Goal: Transaction & Acquisition: Purchase product/service

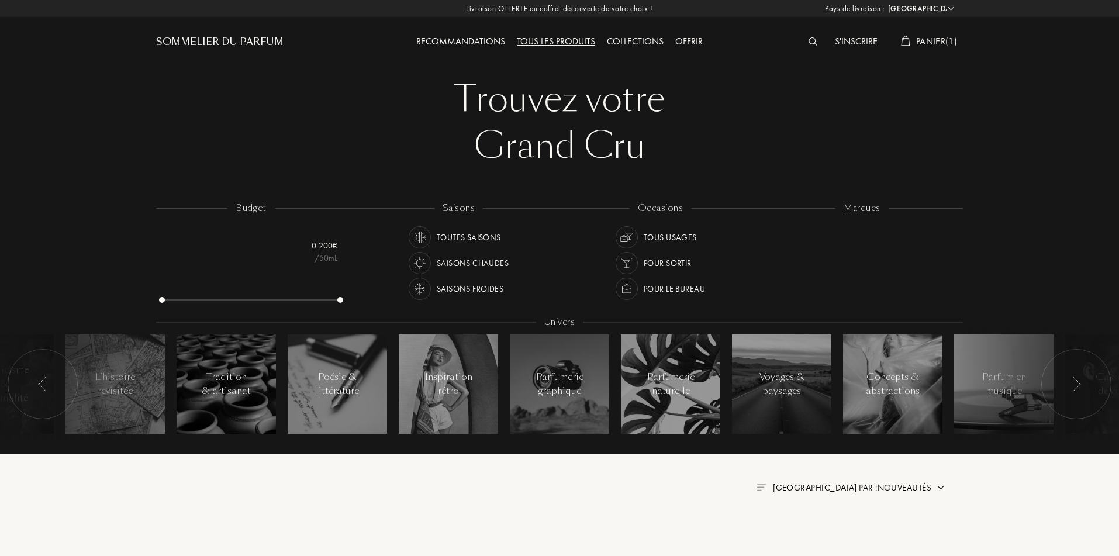
select select "FR"
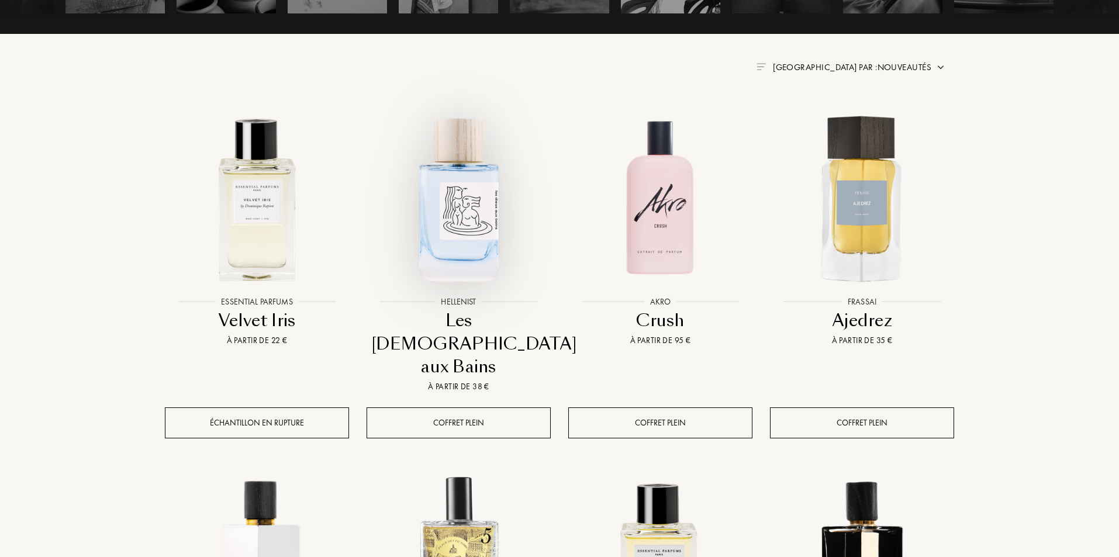
scroll to position [429, 0]
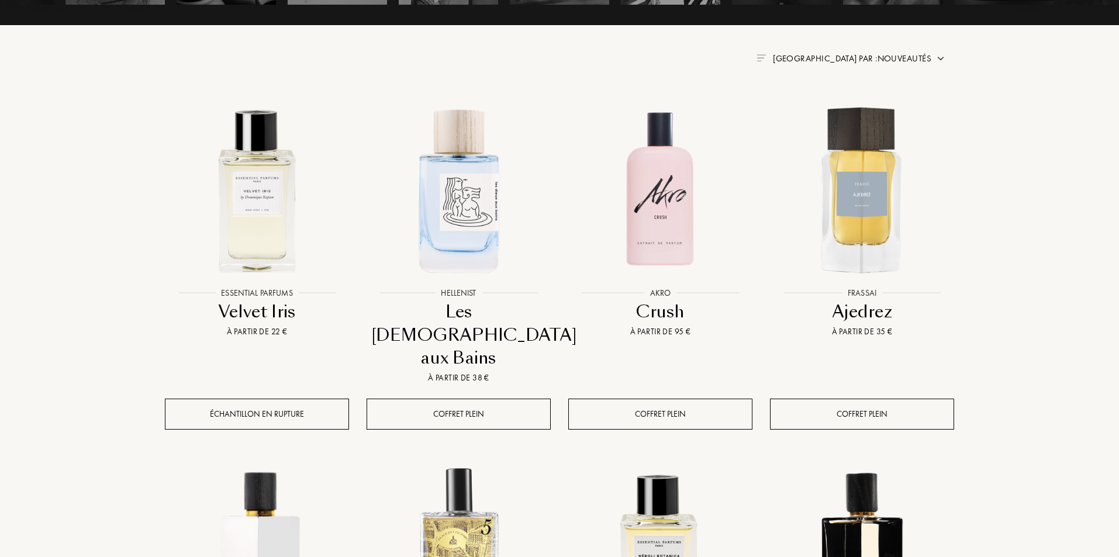
click at [84, 366] on div "[GEOGRAPHIC_DATA] : [GEOGRAPHIC_DATA] [GEOGRAPHIC_DATA] [GEOGRAPHIC_DATA] [GEOG…" at bounding box center [559, 564] width 1119 height 1987
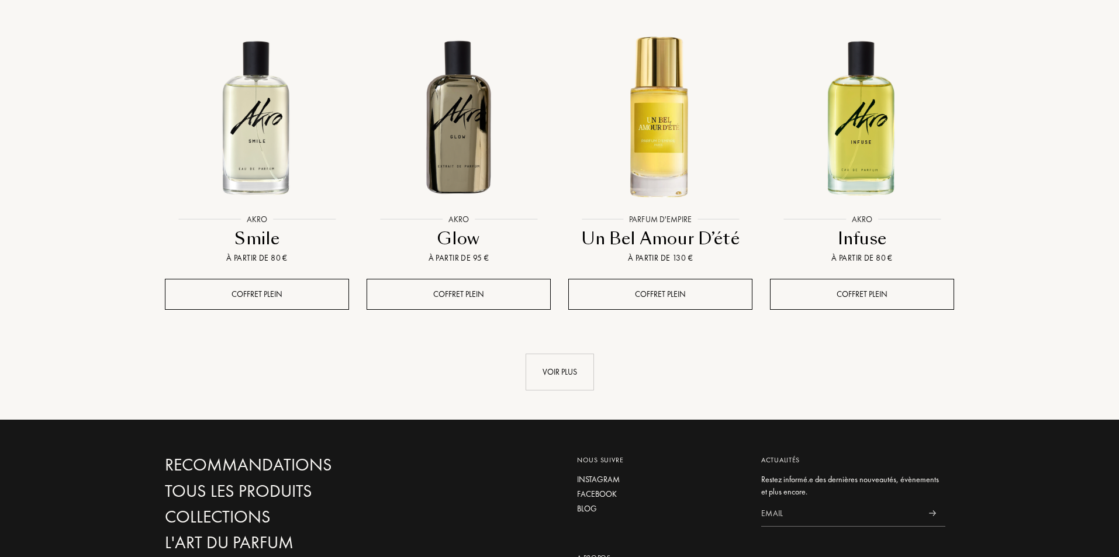
scroll to position [1209, 0]
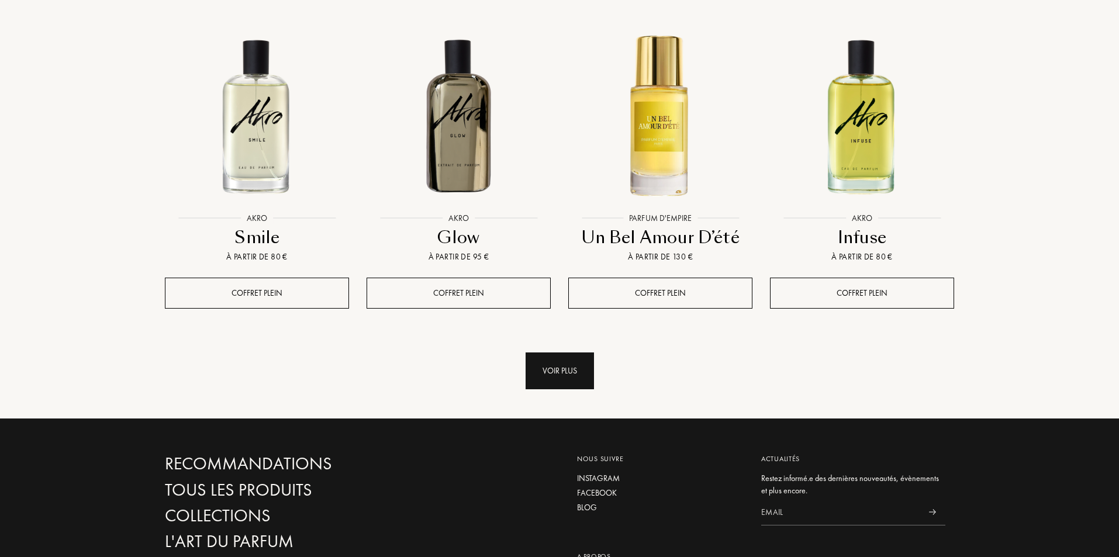
click at [588, 353] on div "Voir plus" at bounding box center [560, 371] width 68 height 37
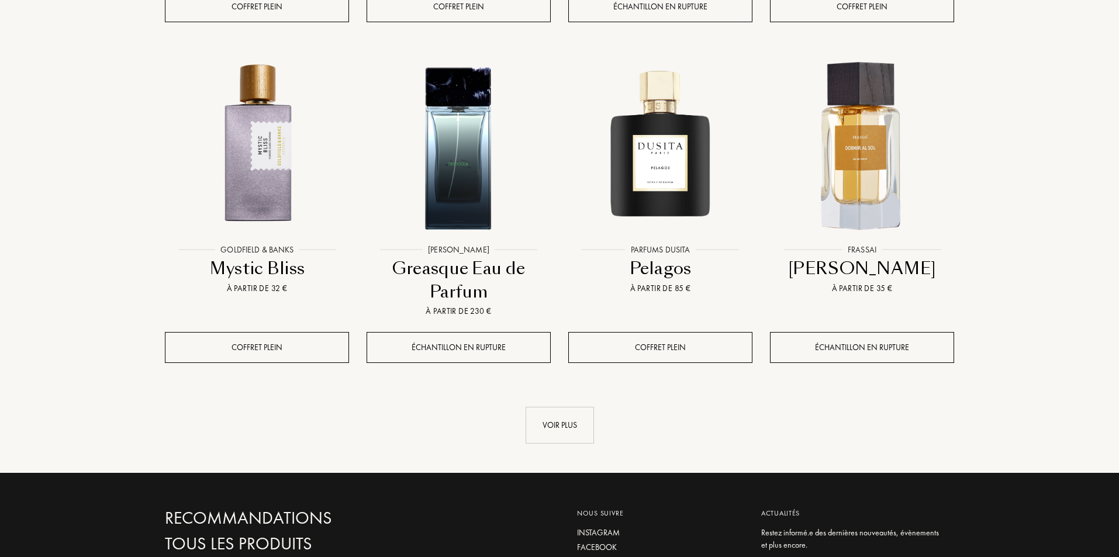
scroll to position [2337, 0]
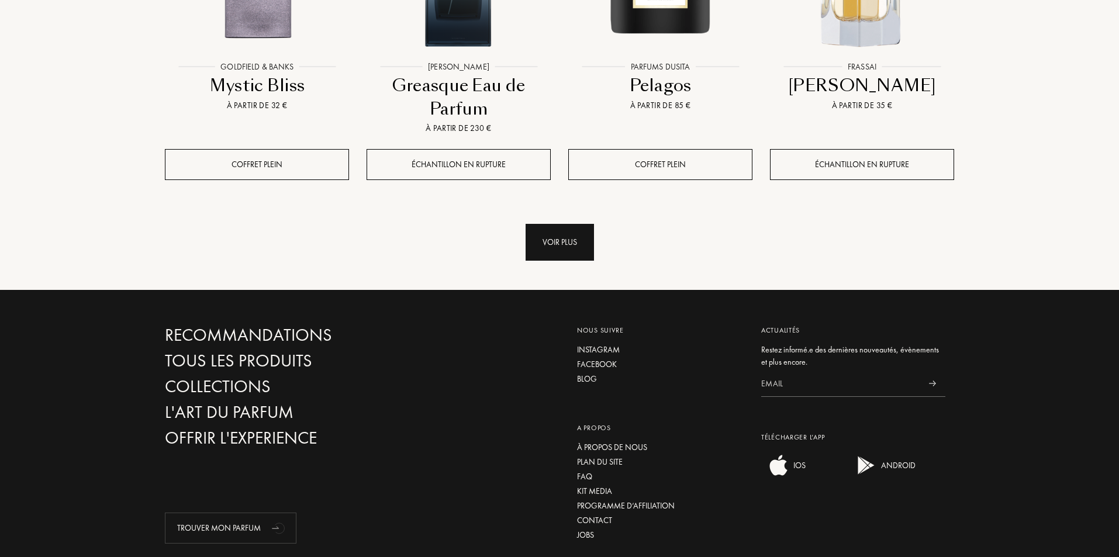
click at [561, 224] on div "Voir plus" at bounding box center [560, 242] width 68 height 37
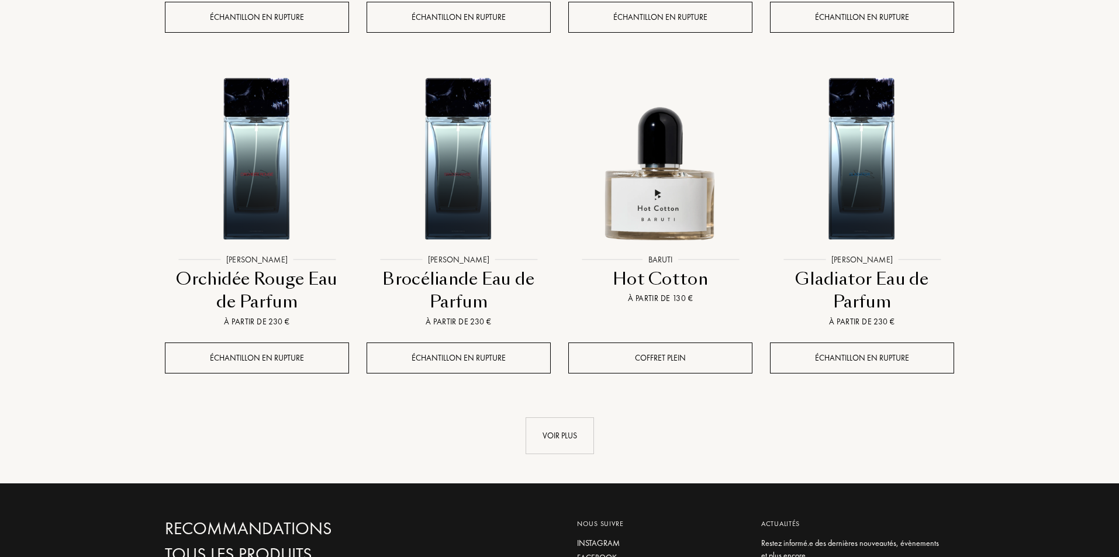
scroll to position [3195, 0]
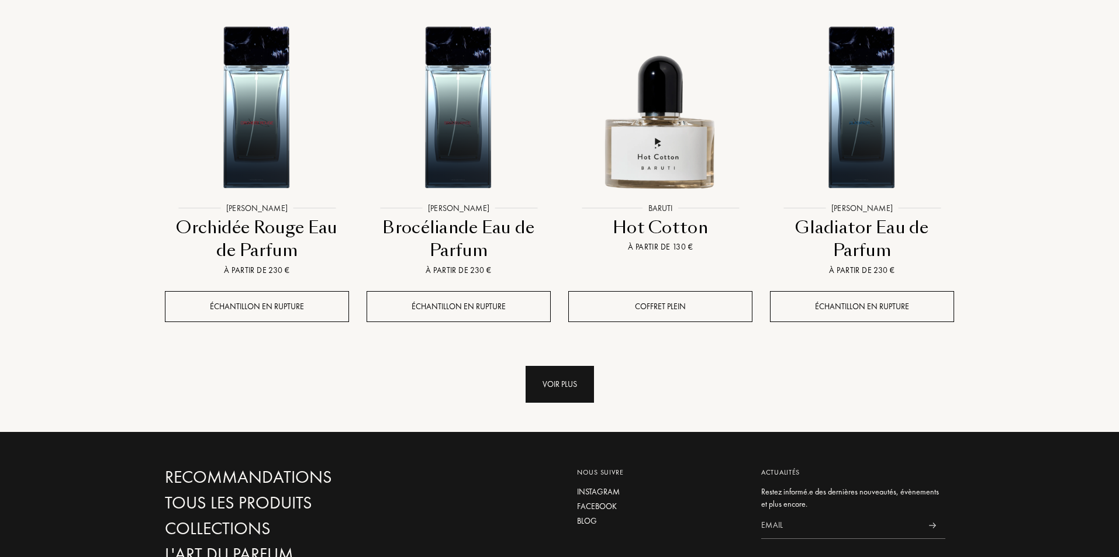
click at [591, 366] on div "Voir plus" at bounding box center [560, 384] width 68 height 37
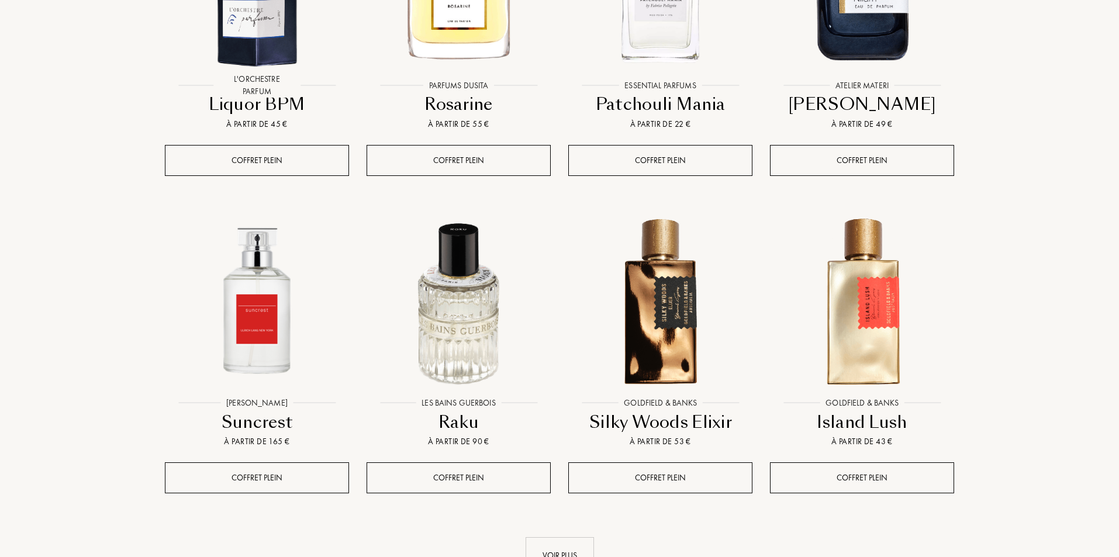
scroll to position [4209, 0]
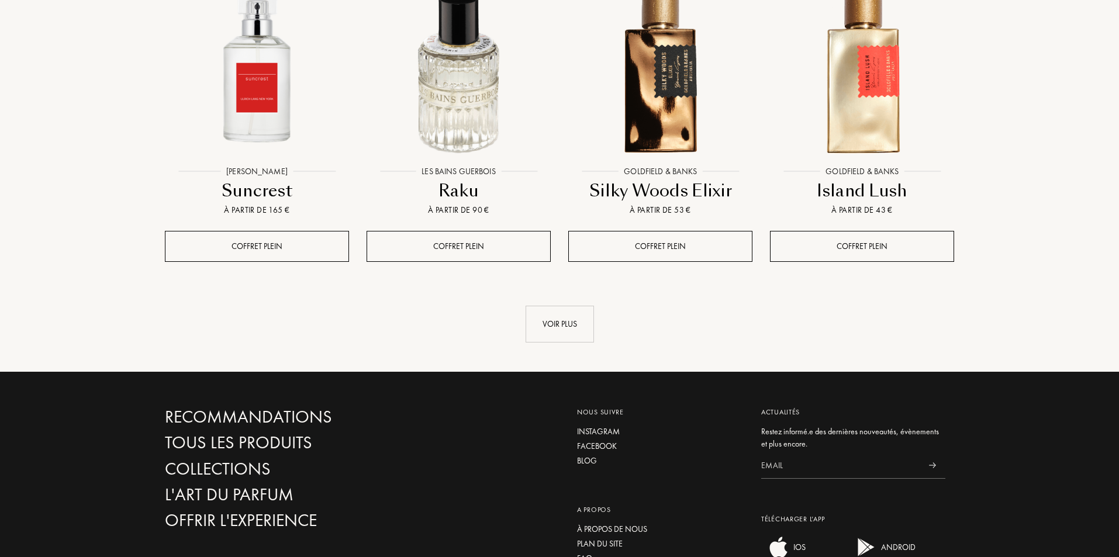
click at [595, 306] on link "Voir plus" at bounding box center [559, 324] width 789 height 37
click at [588, 306] on div "Voir plus" at bounding box center [560, 324] width 68 height 37
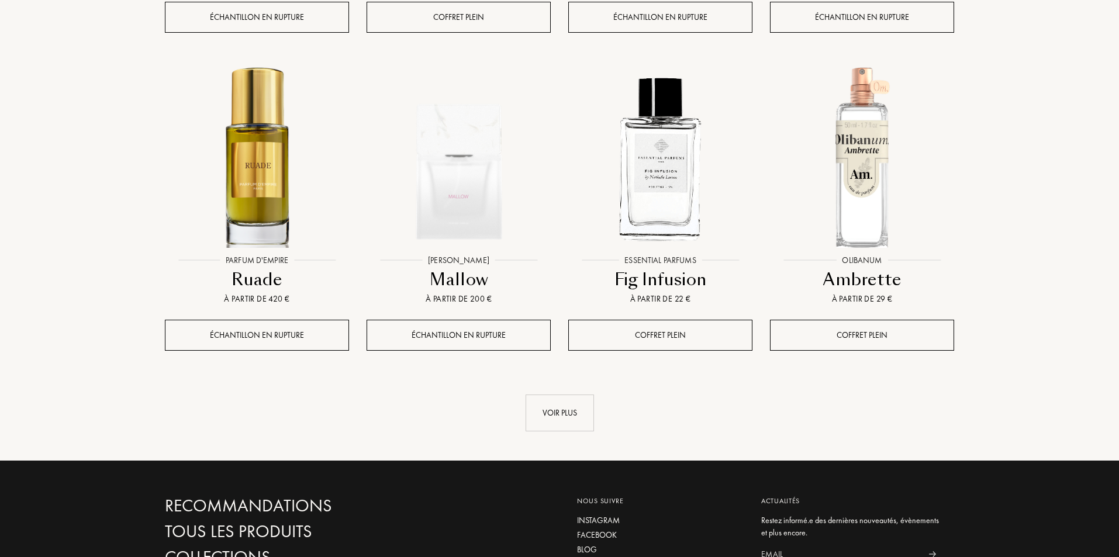
scroll to position [5184, 0]
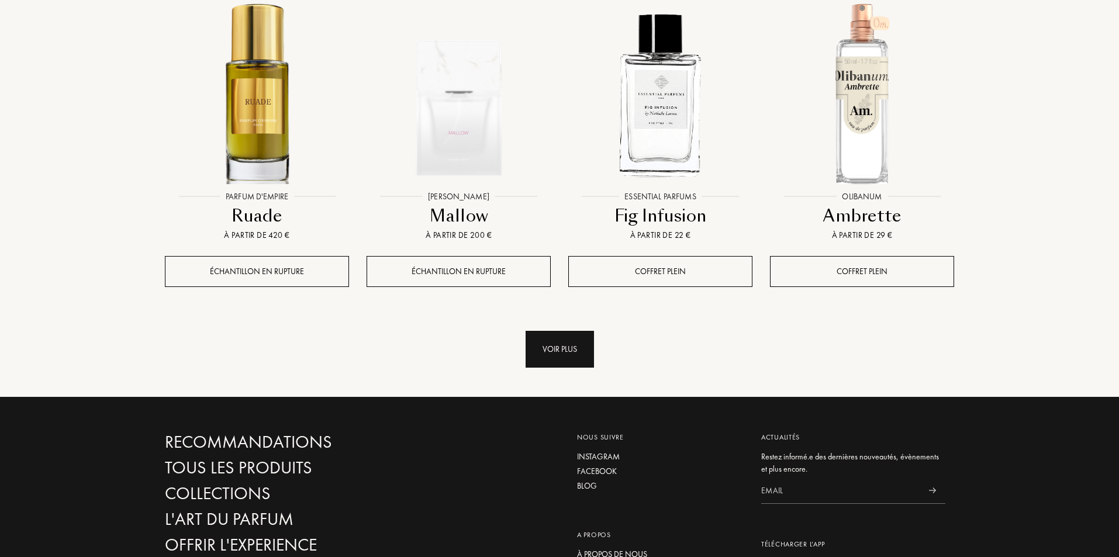
click at [583, 331] on div "Voir plus" at bounding box center [560, 349] width 68 height 37
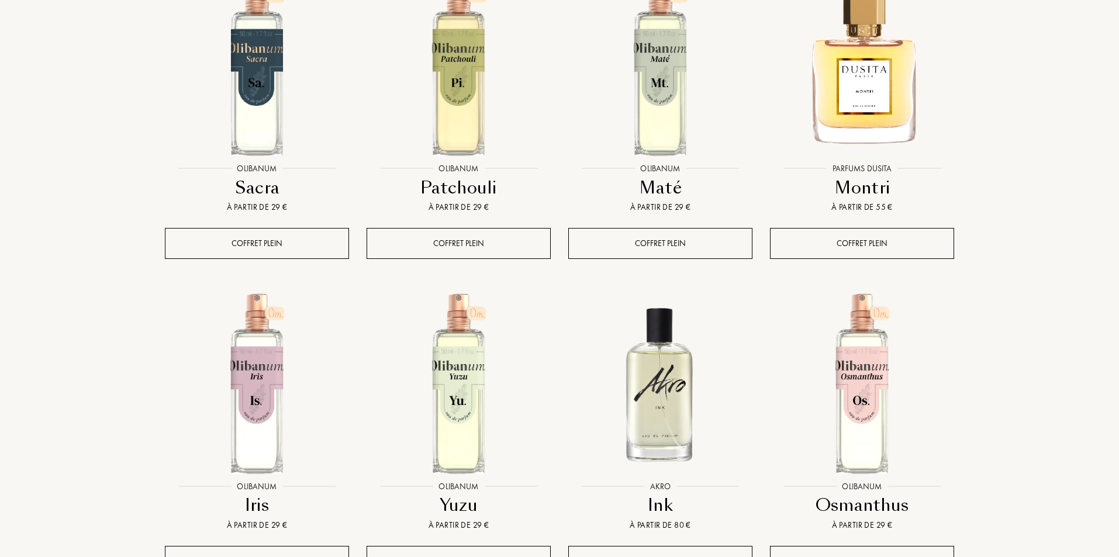
scroll to position [5963, 0]
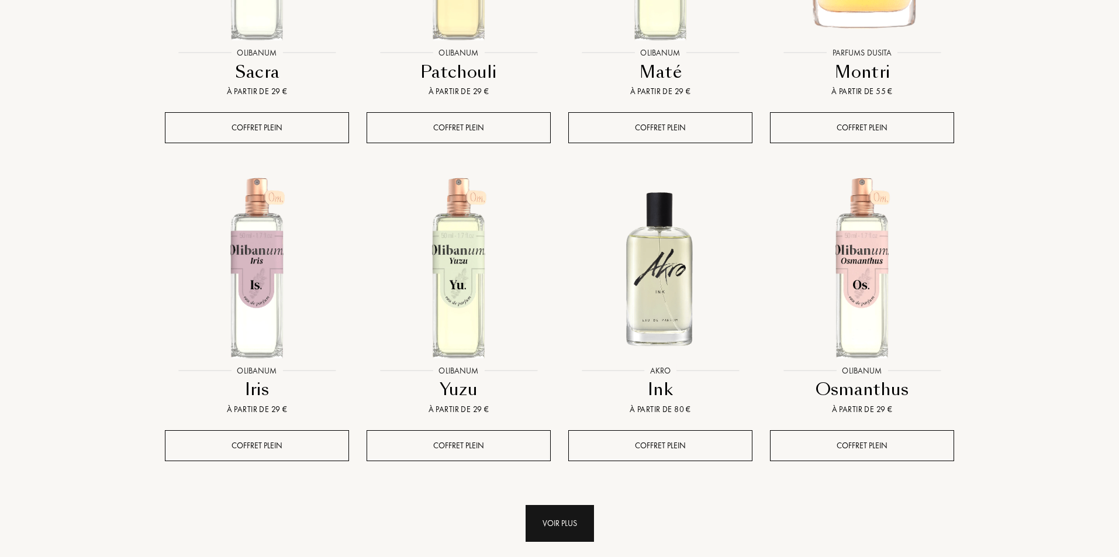
drag, startPoint x: 569, startPoint y: 435, endPoint x: 576, endPoint y: 435, distance: 7.0
click at [576, 505] on div "Voir plus" at bounding box center [560, 523] width 68 height 37
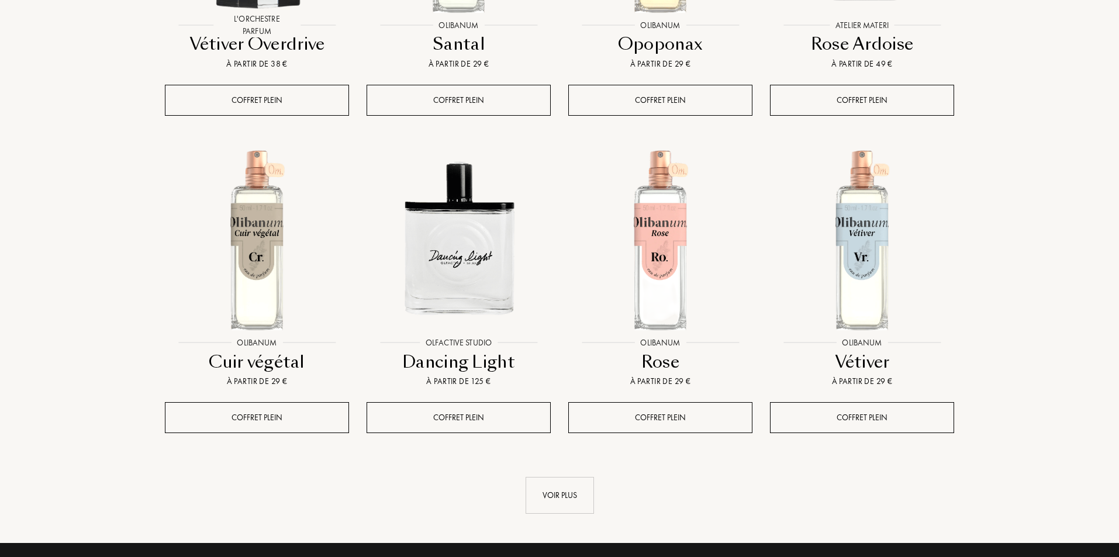
scroll to position [7133, 0]
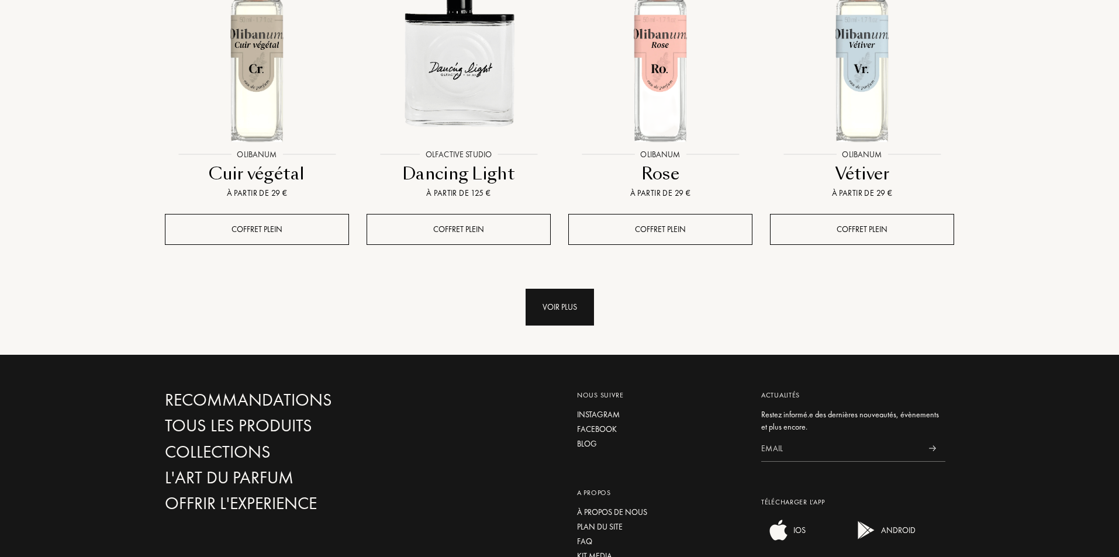
click at [559, 289] on div "Voir plus" at bounding box center [560, 307] width 68 height 37
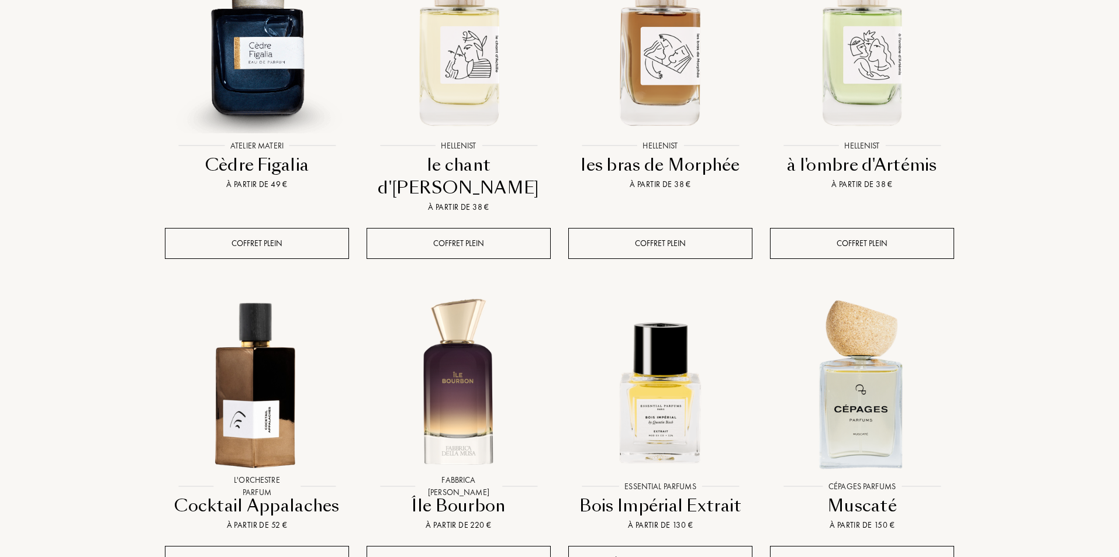
scroll to position [0, 0]
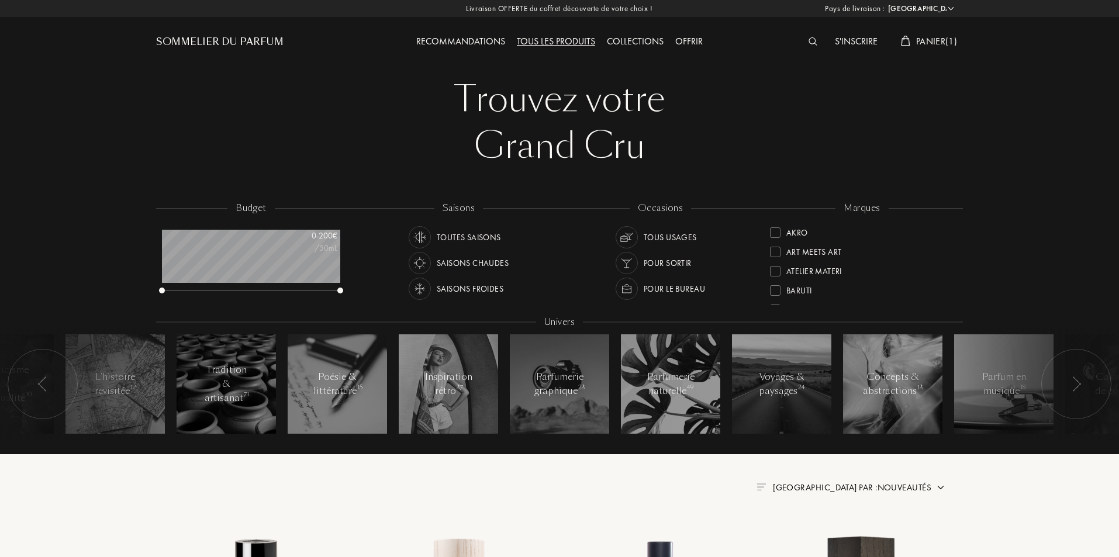
click at [936, 39] on span "Panier ( 1 )" at bounding box center [936, 41] width 41 height 12
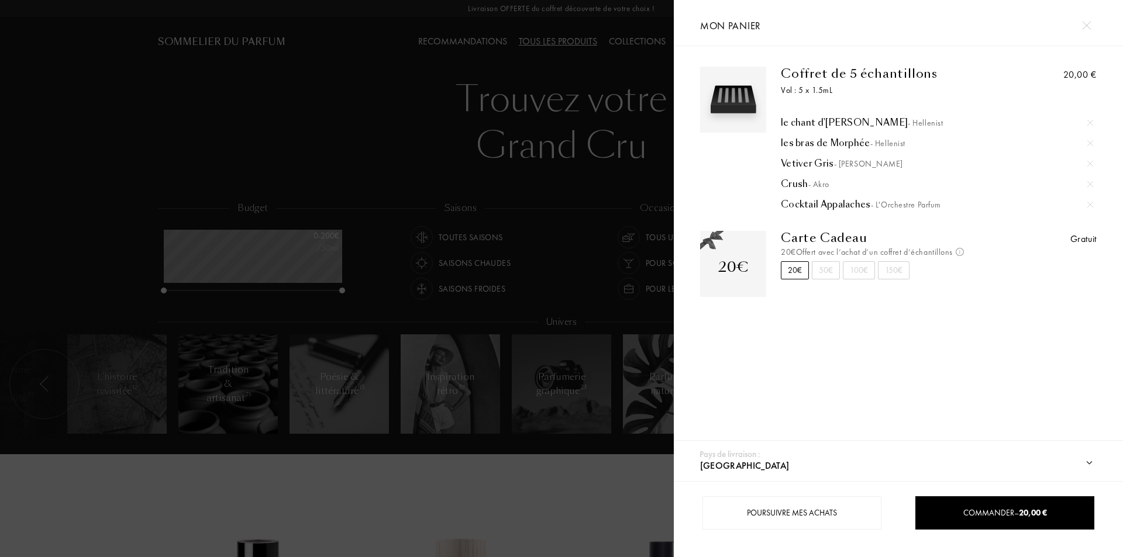
click at [137, 488] on div at bounding box center [337, 278] width 674 height 557
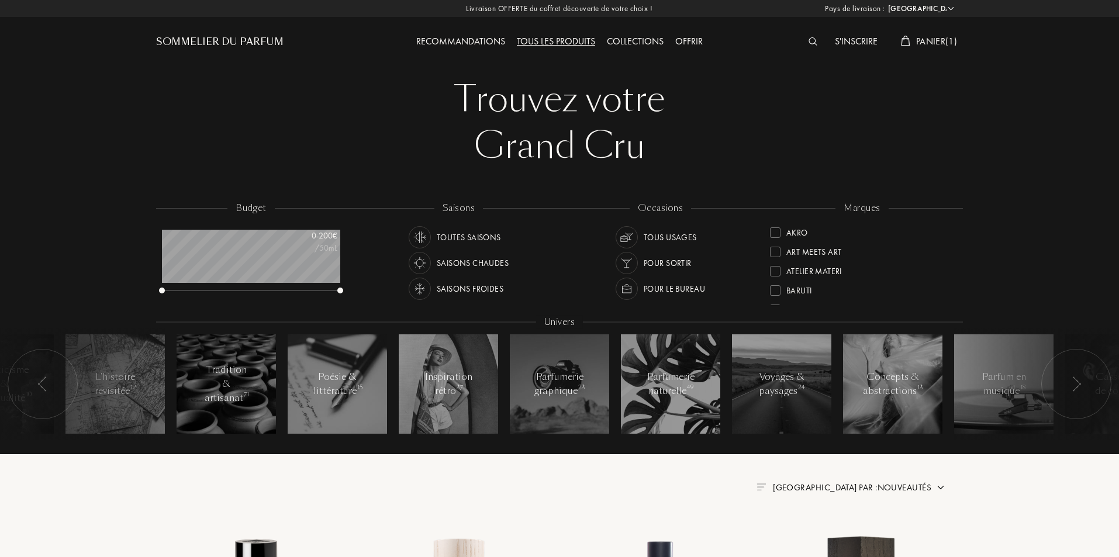
click at [931, 43] on span "Panier ( 1 )" at bounding box center [936, 41] width 41 height 12
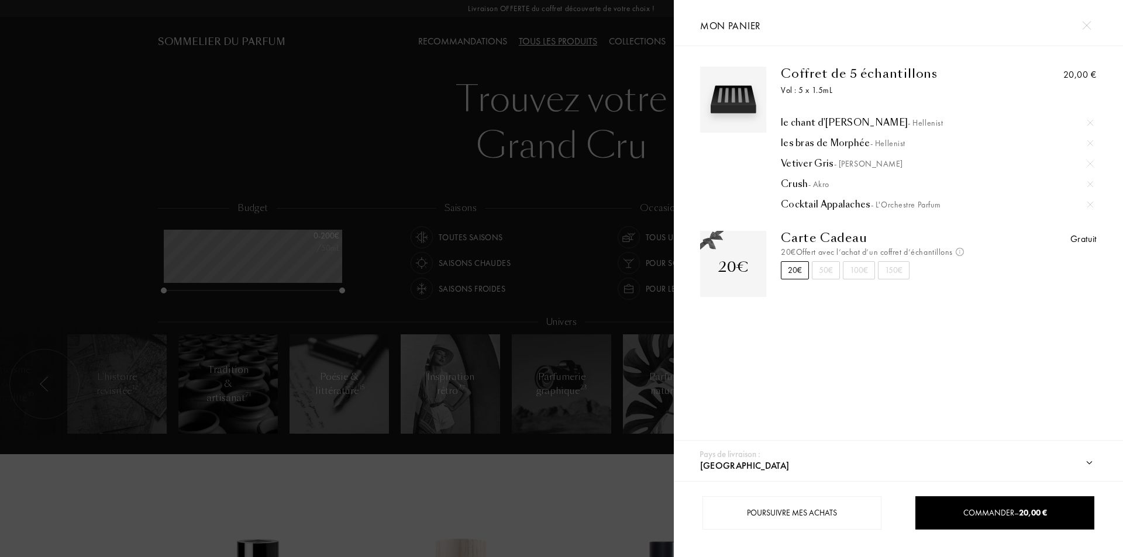
click at [121, 500] on div at bounding box center [337, 278] width 674 height 557
